Goal: Task Accomplishment & Management: Complete application form

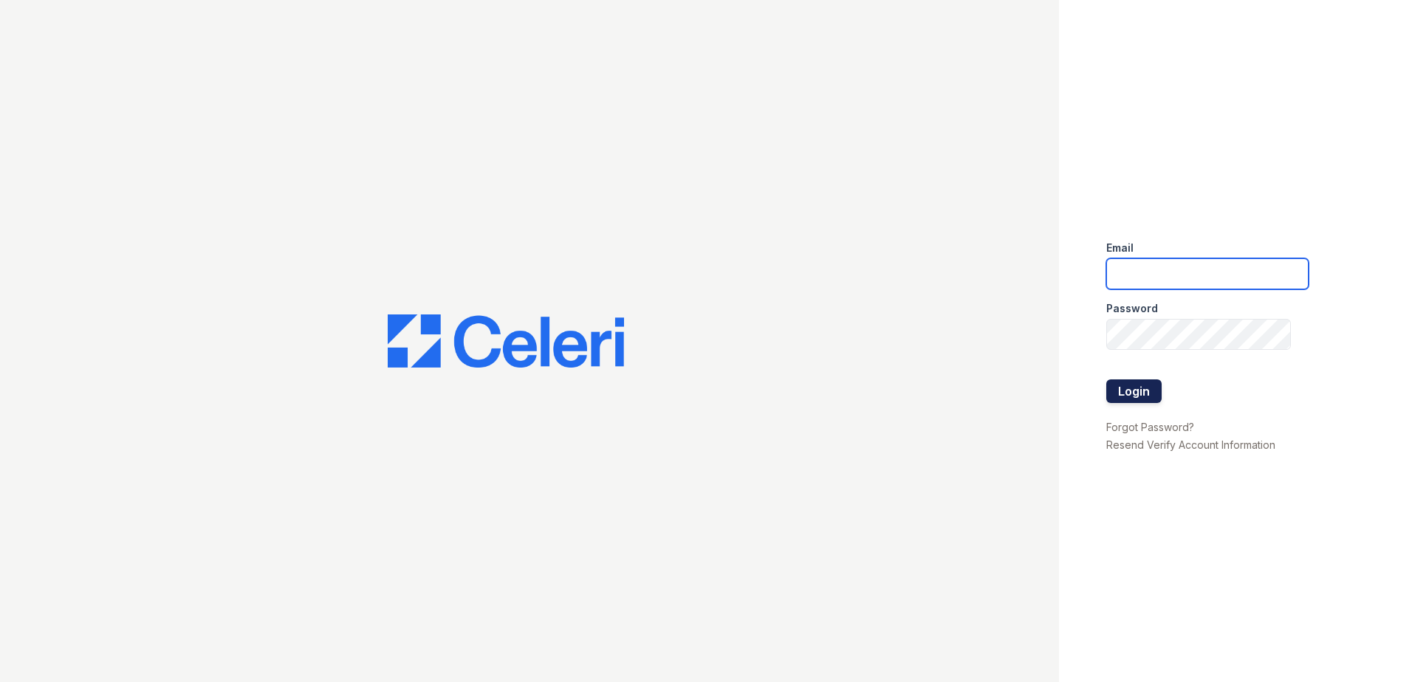
type input "ArriveMinnetonka@trinity-PM.com"
click at [1141, 397] on button "Login" at bounding box center [1133, 392] width 55 height 24
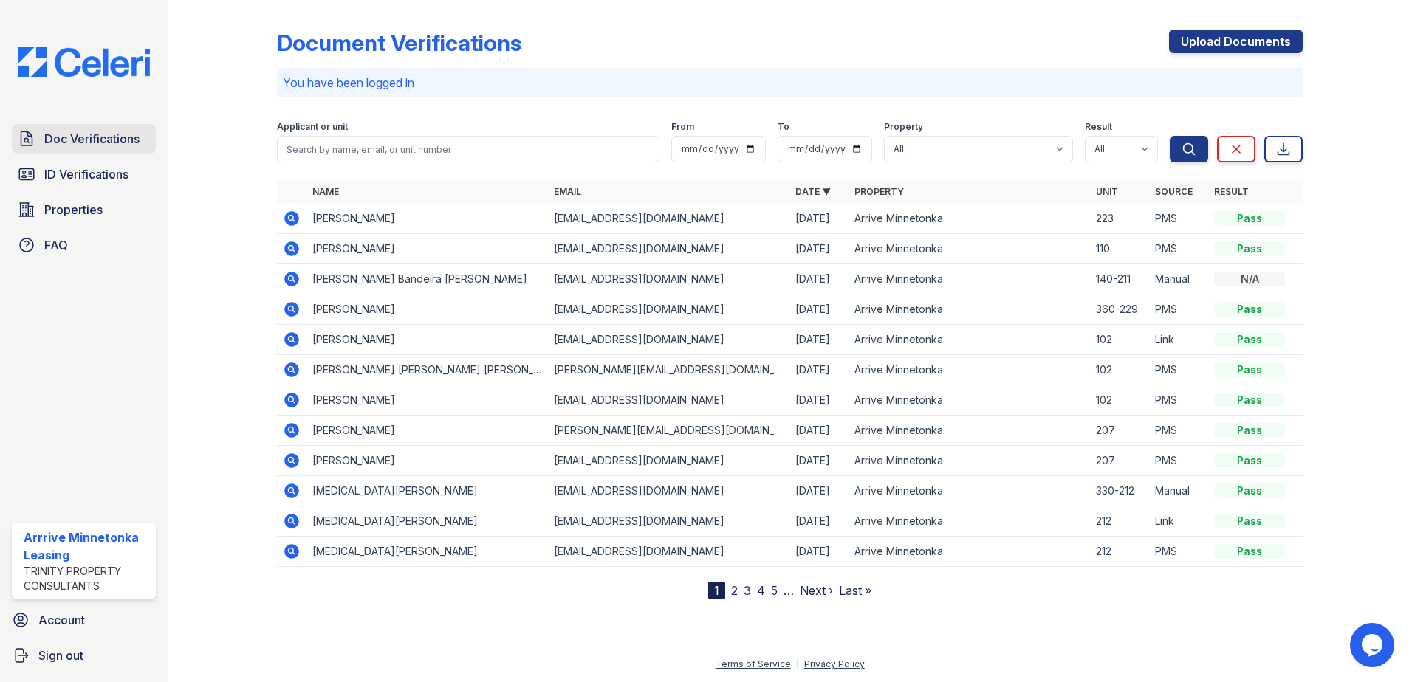
click at [92, 141] on span "Doc Verifications" at bounding box center [91, 139] width 95 height 18
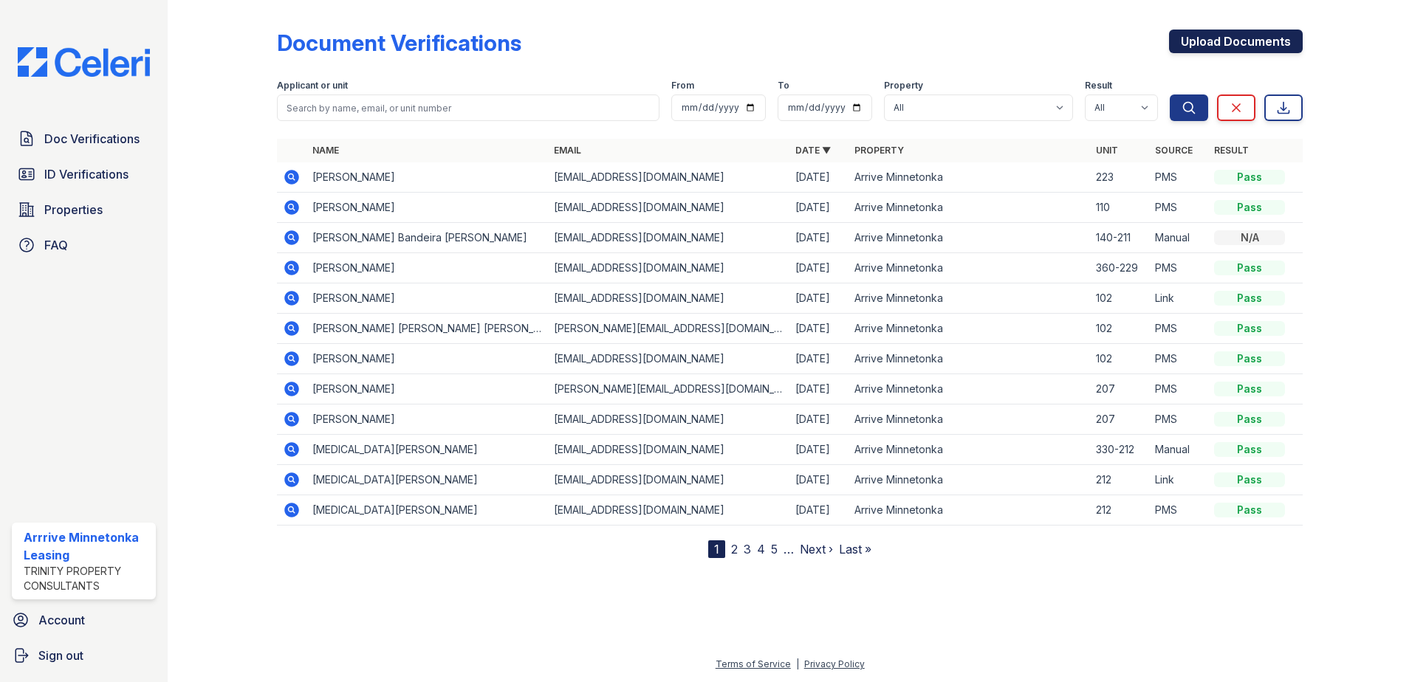
click at [1197, 35] on link "Upload Documents" at bounding box center [1236, 42] width 134 height 24
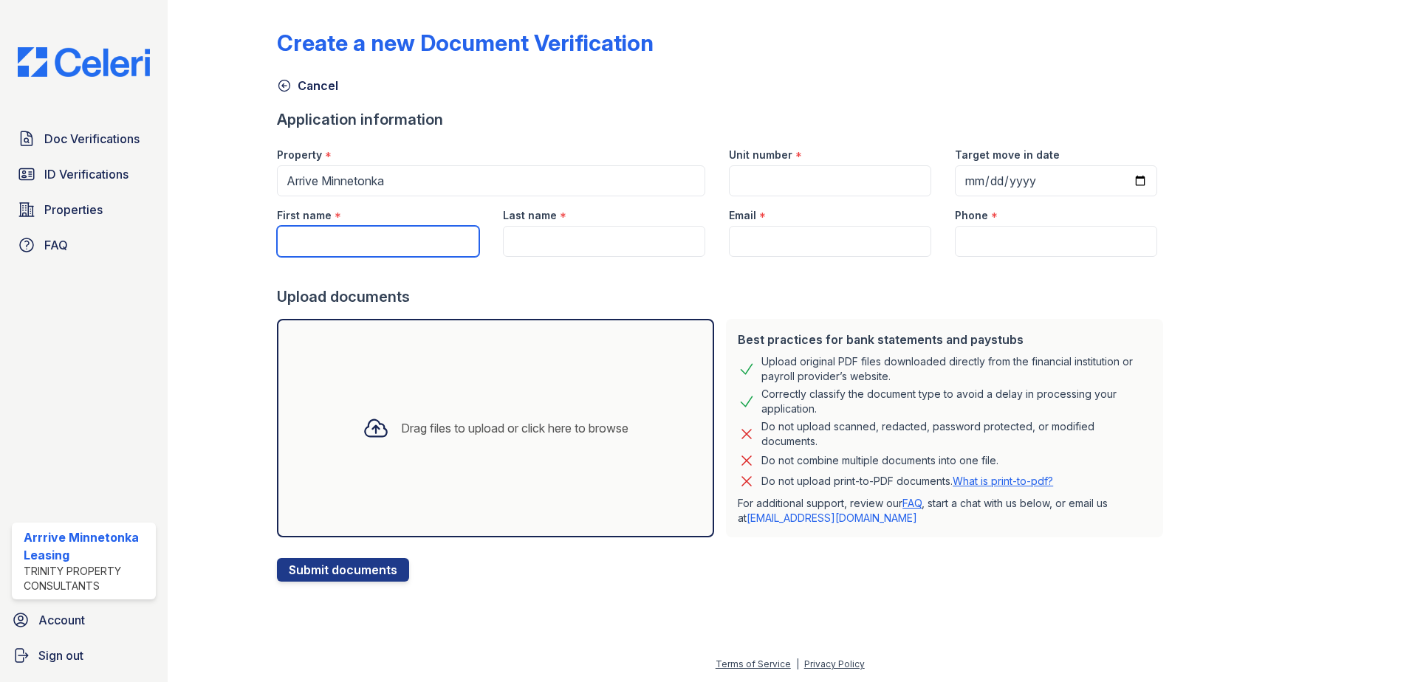
click at [347, 232] on input "First name" at bounding box center [378, 241] width 202 height 31
type input "[PERSON_NAME]"
click at [617, 241] on input "Last name" at bounding box center [604, 241] width 202 height 31
click at [569, 232] on input "Last name" at bounding box center [604, 241] width 202 height 31
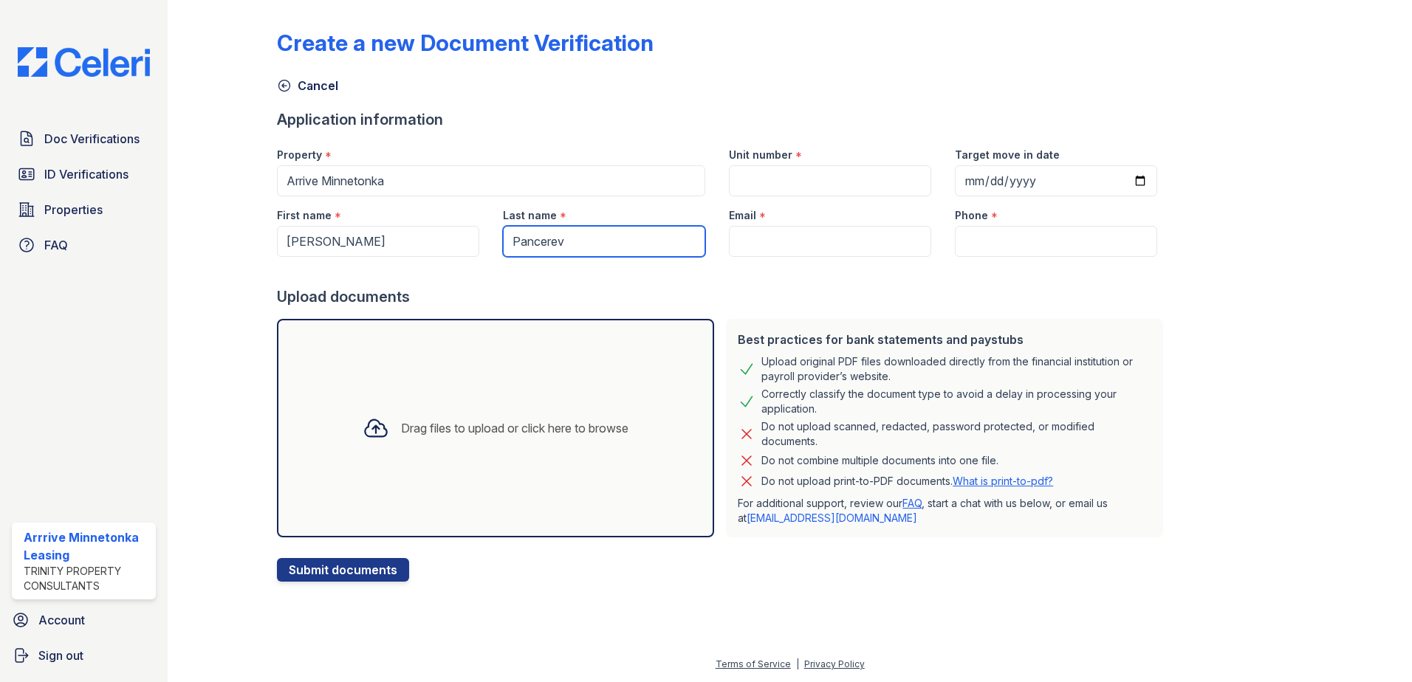
type input "Pancerev"
click at [979, 235] on input "Phone" at bounding box center [1056, 241] width 202 height 31
paste input "[PHONE_NUMBER]"
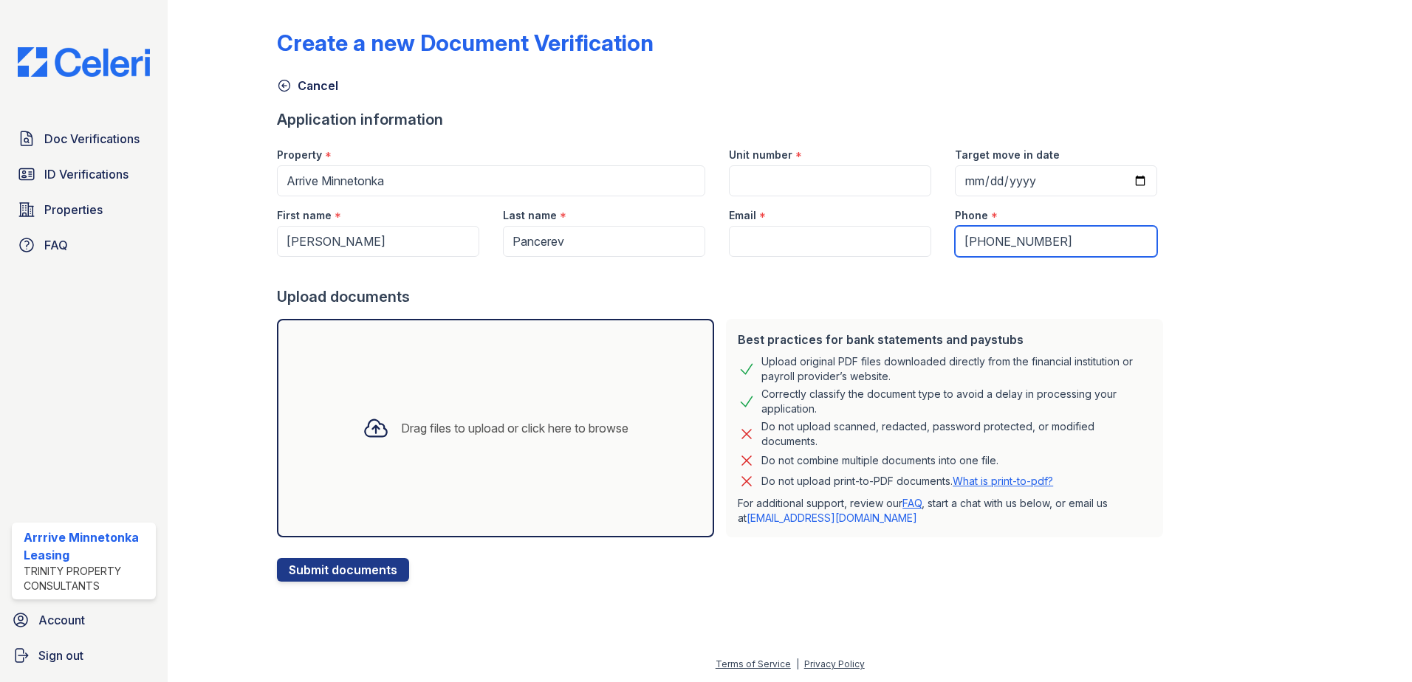
type input "[PHONE_NUMBER]"
click at [864, 239] on input "Email" at bounding box center [830, 241] width 202 height 31
click at [792, 237] on input "Email" at bounding box center [830, 241] width 202 height 31
paste input "[EMAIL_ADDRESS][DOMAIN_NAME]"
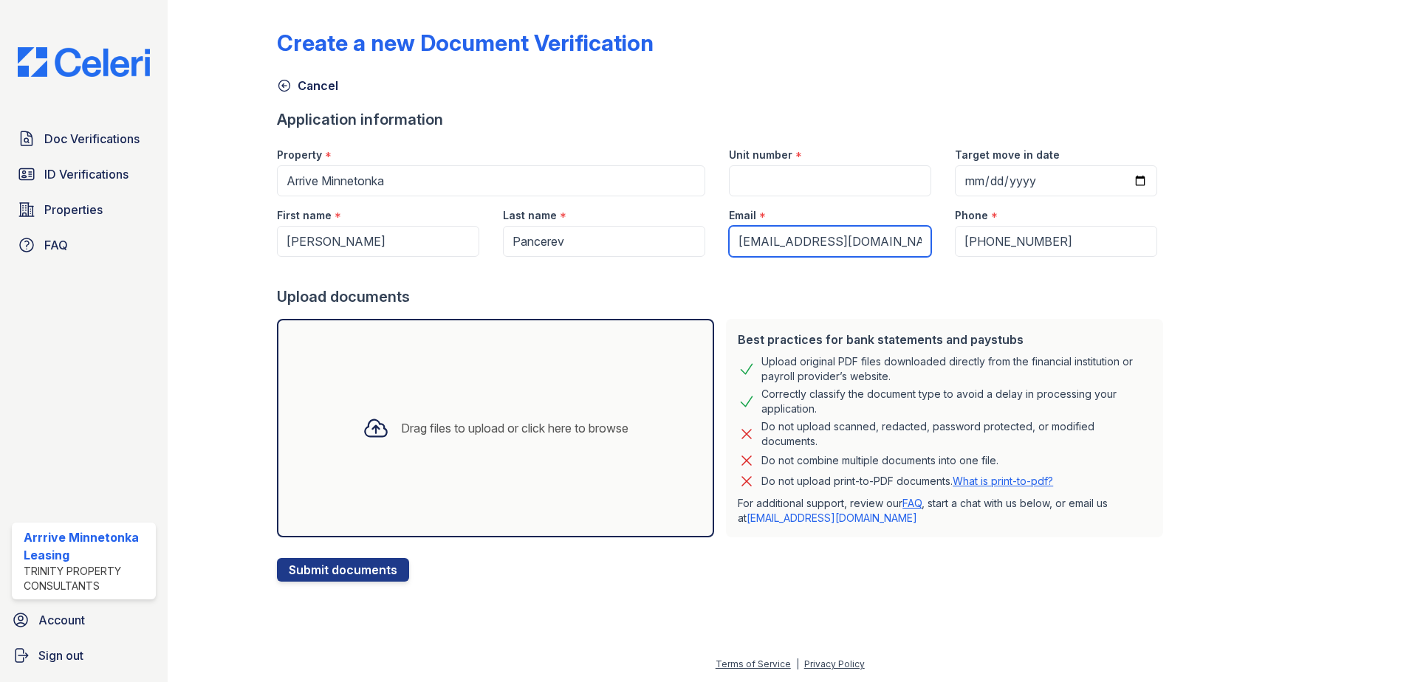
type input "[EMAIL_ADDRESS][DOMAIN_NAME]"
click at [787, 187] on input "Unit number" at bounding box center [830, 180] width 202 height 31
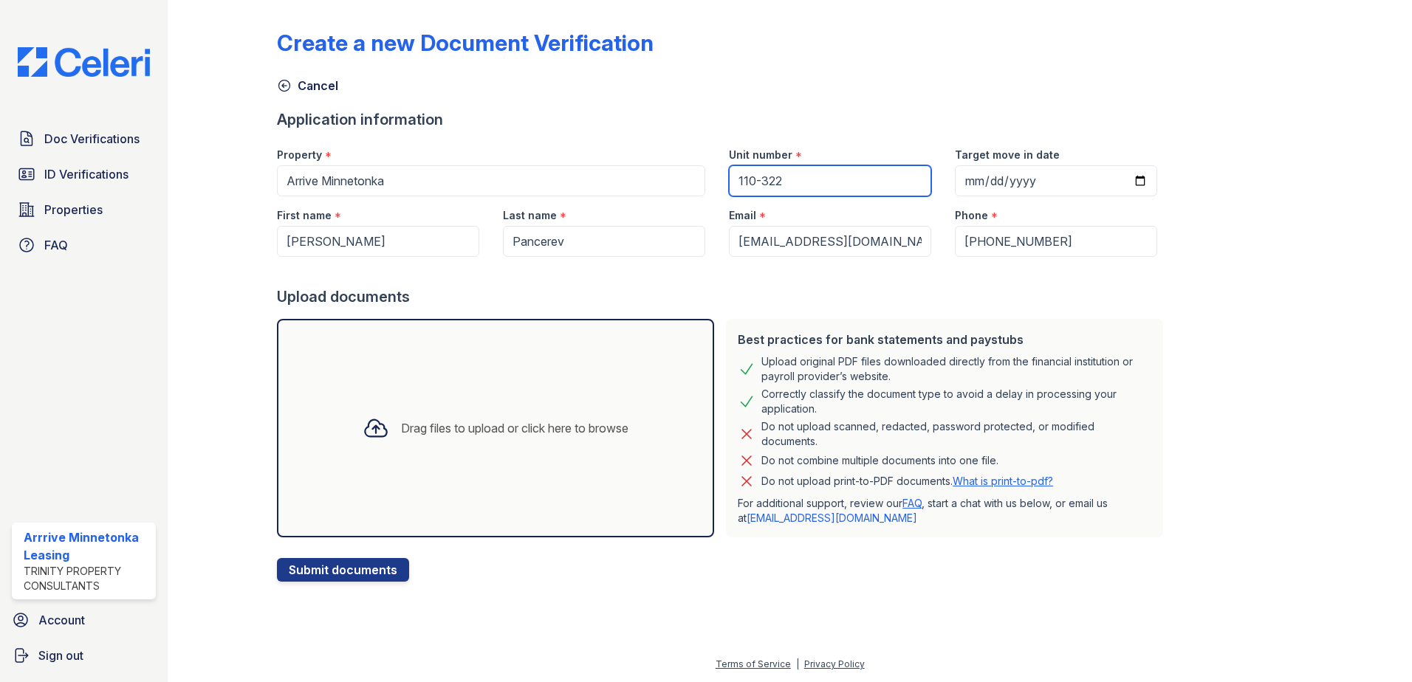
type input "110-322"
click at [1280, 284] on div "Create a new Document Verification Cancel Application information Property * Ar…" at bounding box center [790, 294] width 1026 height 576
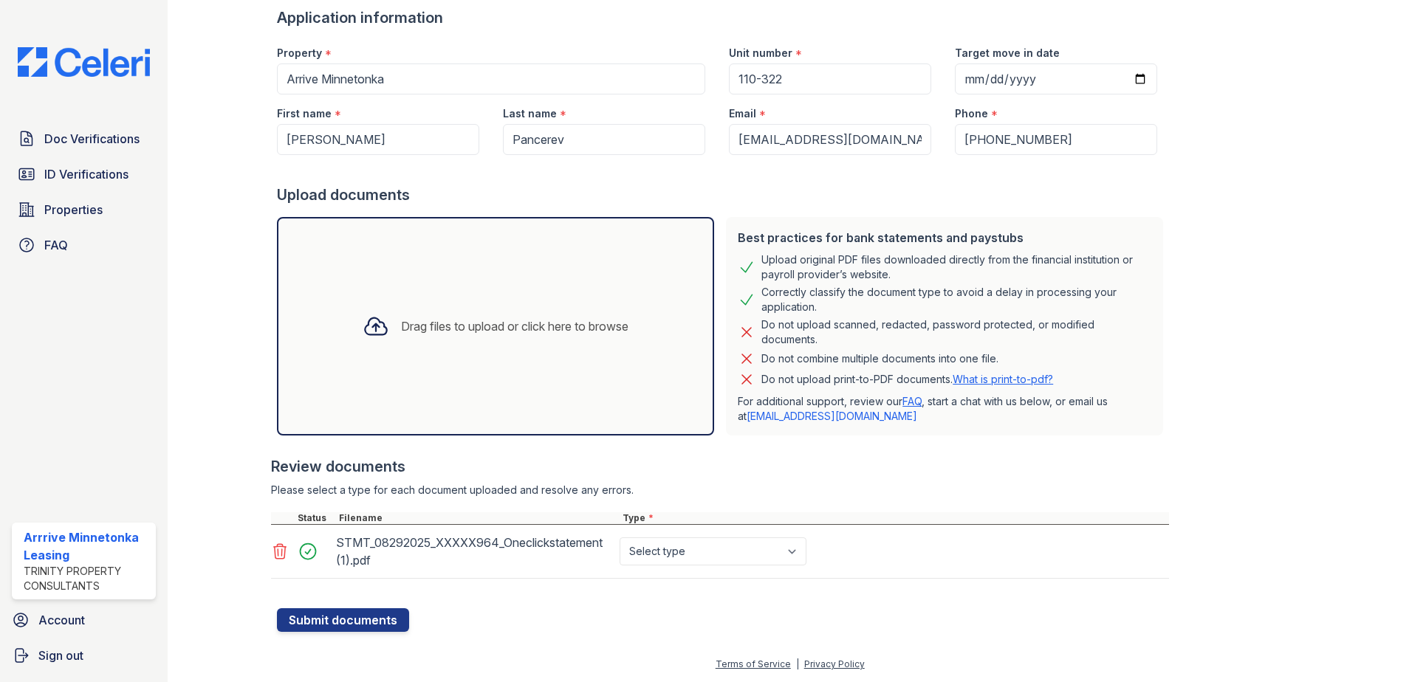
scroll to position [102, 0]
click at [670, 563] on select "Select type Paystub Bank Statement Offer Letter Tax Documents Benefit Award Let…" at bounding box center [713, 552] width 187 height 28
select select "bank_statement"
click at [620, 538] on select "Select type Paystub Bank Statement Offer Letter Tax Documents Benefit Award Let…" at bounding box center [713, 552] width 187 height 28
click at [668, 493] on div "Please select a type for each document uploaded and resolve any errors." at bounding box center [720, 490] width 898 height 15
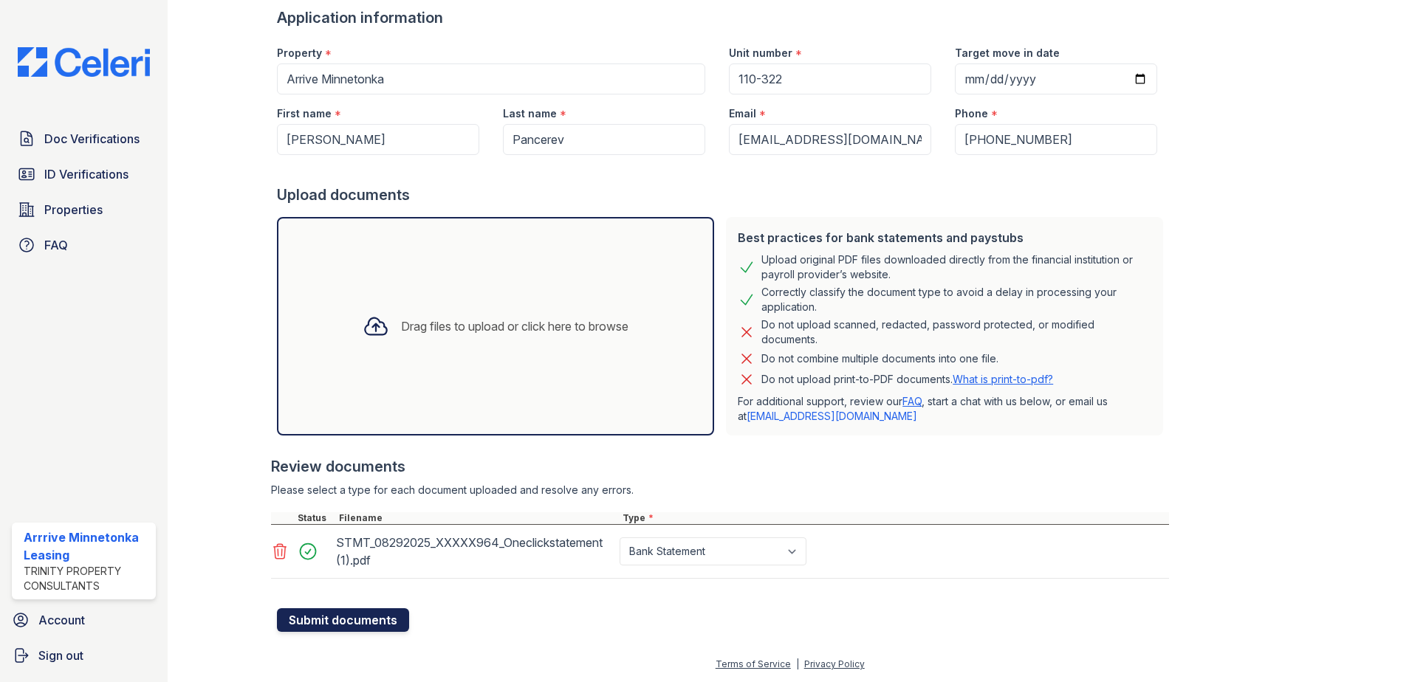
click at [369, 624] on button "Submit documents" at bounding box center [343, 621] width 132 height 24
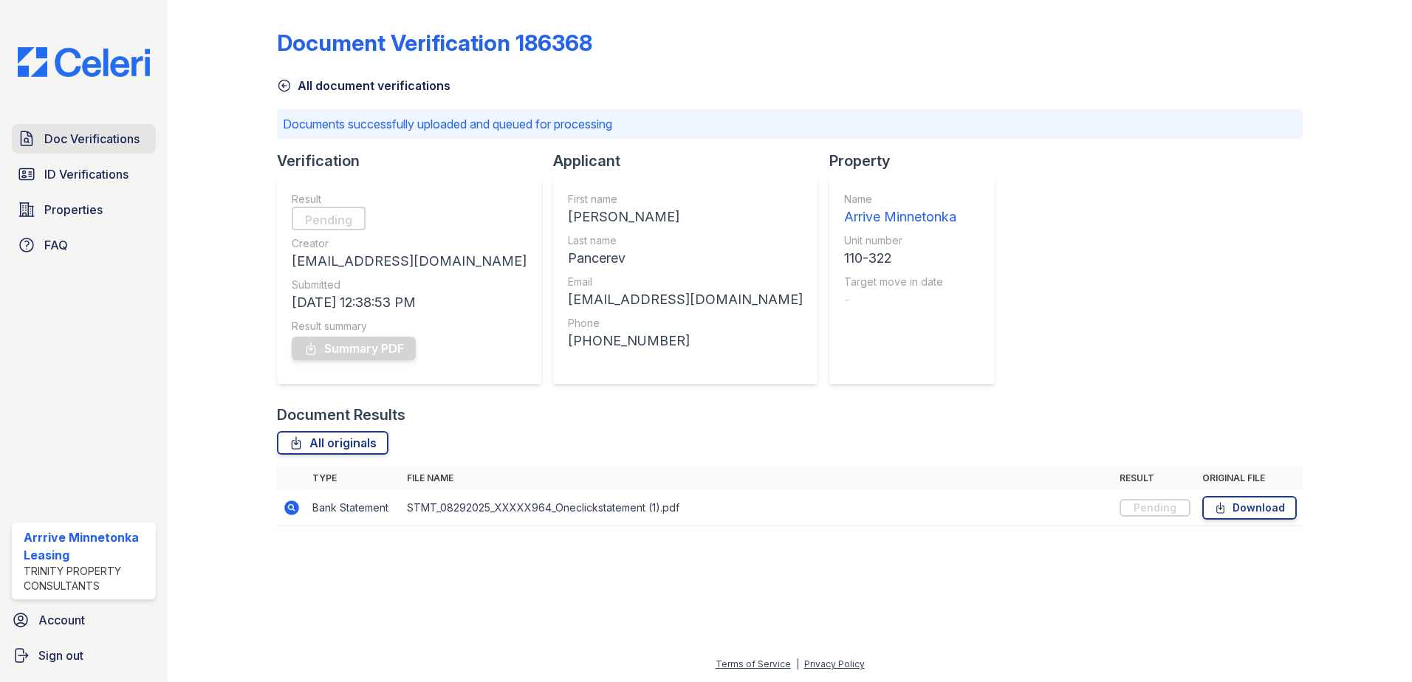
click at [40, 143] on link "Doc Verifications" at bounding box center [84, 139] width 144 height 30
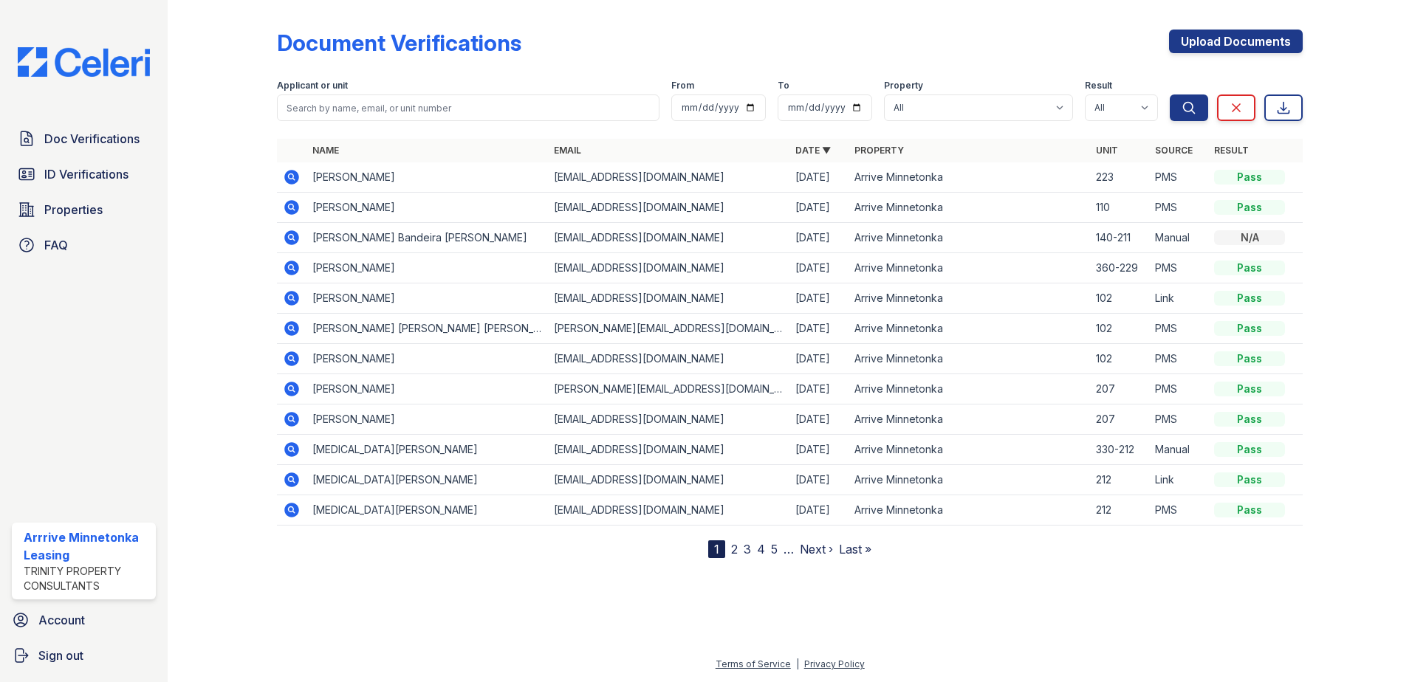
click at [143, 334] on div "Doc Verifications ID Verifications Properties FAQ Arrrive Minnetonka Leasing Tr…" at bounding box center [84, 341] width 168 height 682
click at [77, 148] on link "Doc Verifications" at bounding box center [84, 139] width 144 height 30
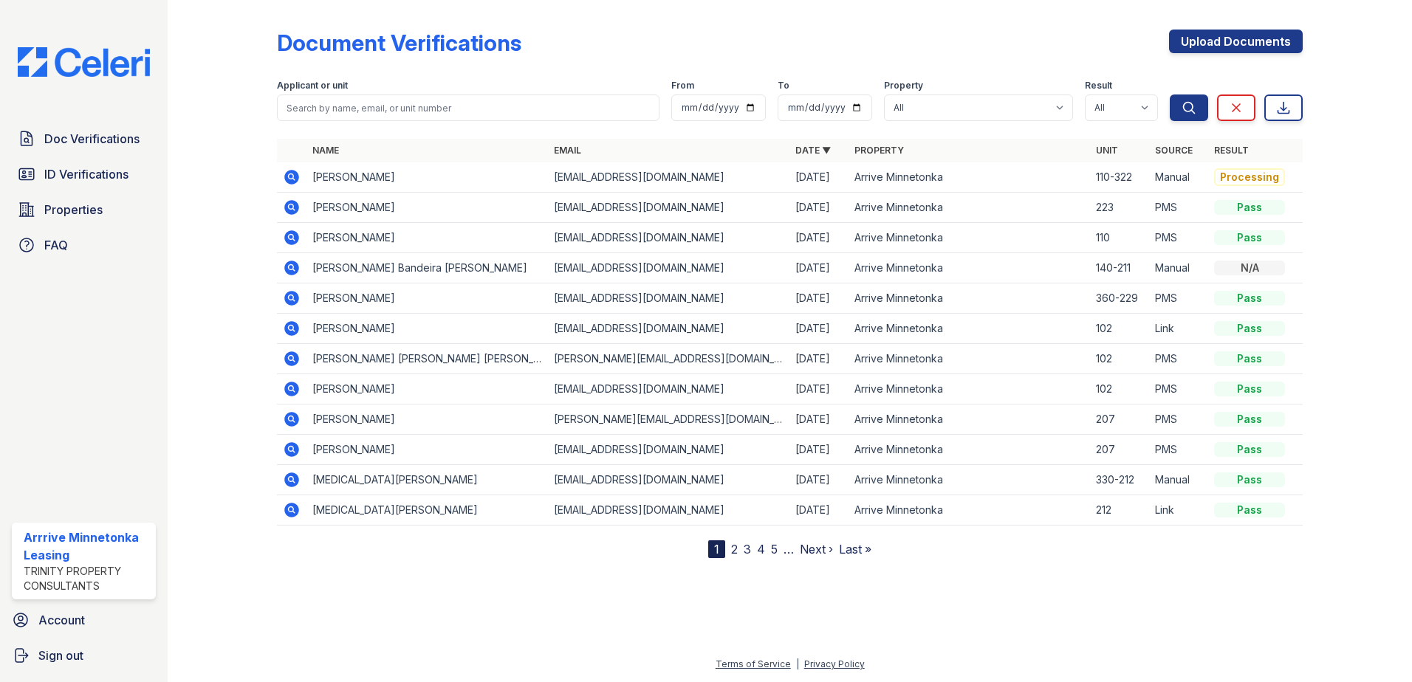
click at [249, 148] on div at bounding box center [234, 282] width 86 height 552
click at [81, 141] on span "Doc Verifications" at bounding box center [91, 139] width 95 height 18
click at [191, 270] on div "Document Verifications Upload Documents Filter Applicant or unit From To Proper…" at bounding box center [790, 341] width 1244 height 682
click at [232, 228] on div at bounding box center [234, 282] width 86 height 552
click at [214, 103] on div at bounding box center [234, 282] width 86 height 552
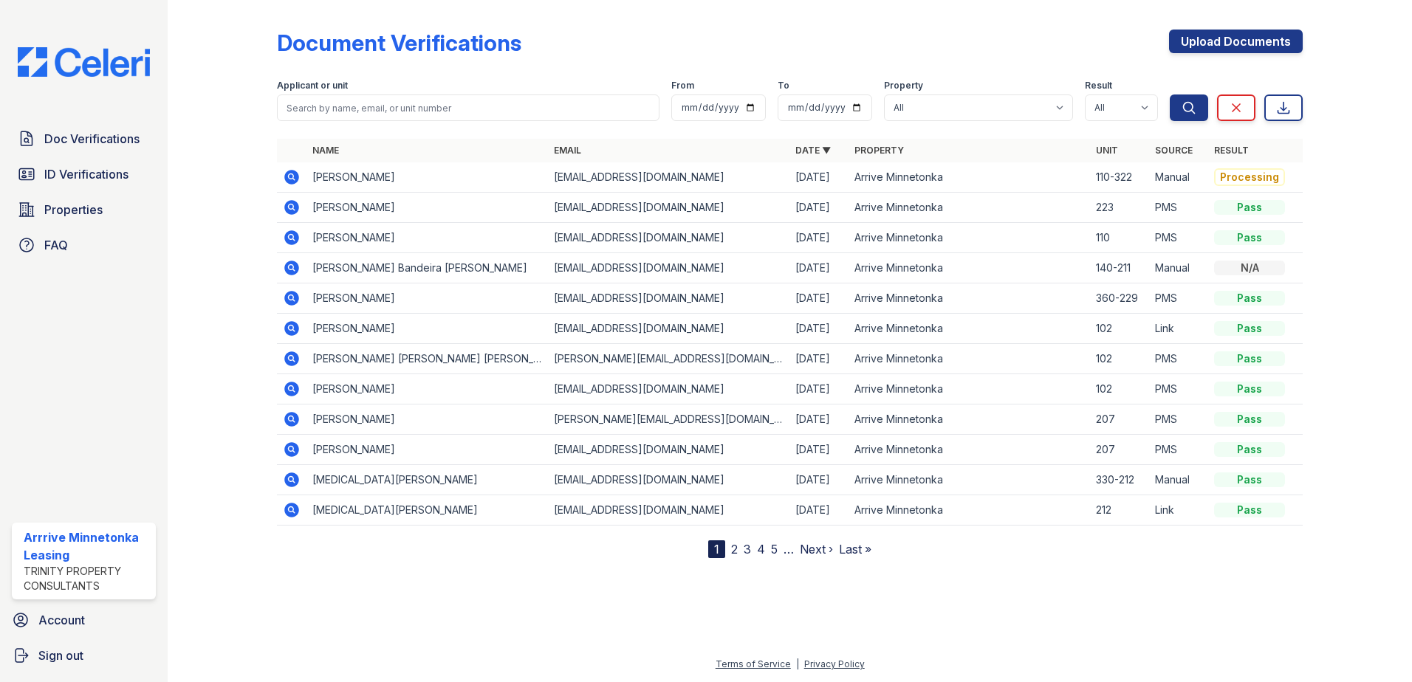
click at [185, 190] on div "Document Verifications Upload Documents Filter Applicant or unit From To Proper…" at bounding box center [790, 341] width 1244 height 682
click at [89, 137] on span "Doc Verifications" at bounding box center [91, 139] width 95 height 18
click at [261, 112] on div at bounding box center [234, 282] width 86 height 552
